Goal: Task Accomplishment & Management: Use online tool/utility

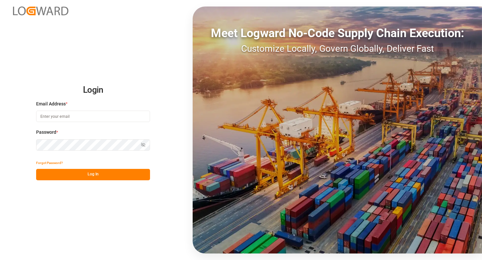
click at [130, 120] on input at bounding box center [93, 116] width 114 height 11
click at [0, 260] on com-1password-button at bounding box center [0, 260] width 0 height 0
type input "[PERSON_NAME][EMAIL_ADDRESS][PERSON_NAME][DOMAIN_NAME]"
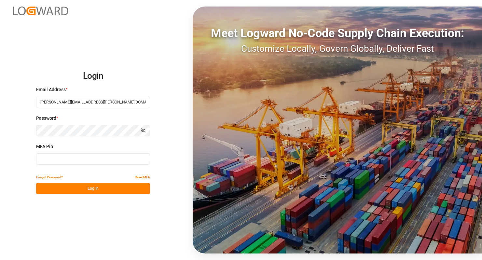
click at [71, 157] on input at bounding box center [93, 158] width 114 height 11
type input "622175"
click at [99, 194] on button "Log In" at bounding box center [93, 188] width 114 height 11
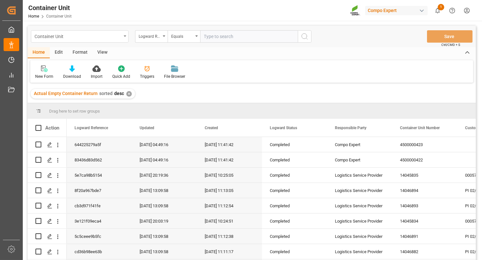
click at [124, 37] on div "Container Unit" at bounding box center [80, 36] width 98 height 12
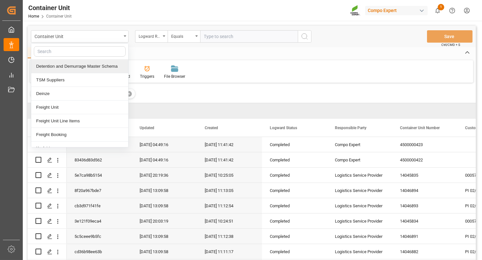
click at [79, 67] on div "Detention and Demurrage Master Schema" at bounding box center [79, 67] width 97 height 14
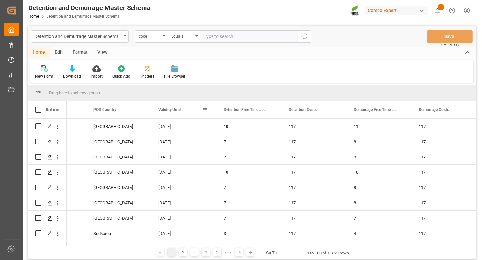
click at [166, 109] on span "Validity Until" at bounding box center [169, 109] width 22 height 5
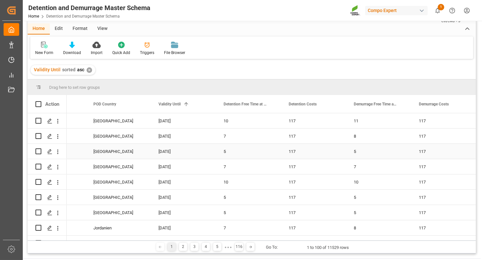
scroll to position [21, 0]
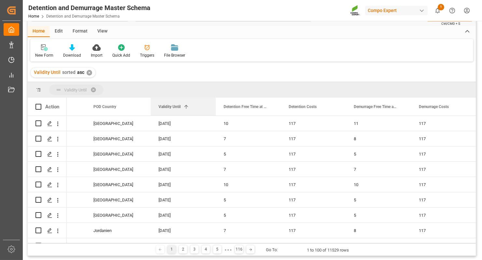
drag, startPoint x: 177, startPoint y: 107, endPoint x: 177, endPoint y: 87, distance: 19.9
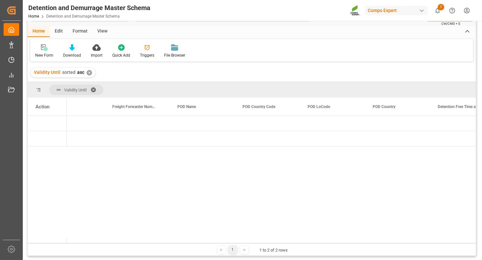
scroll to position [0, 192]
